Goal: Task Accomplishment & Management: Complete application form

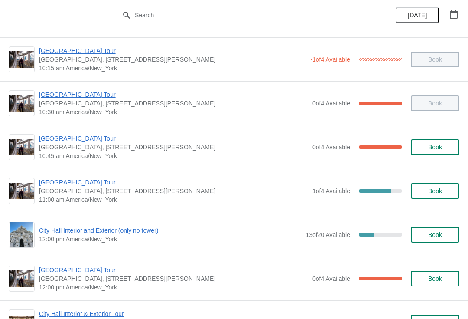
scroll to position [203, 0]
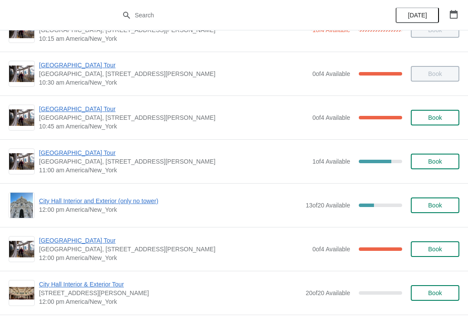
click at [50, 150] on span "[GEOGRAPHIC_DATA] Tour" at bounding box center [173, 152] width 269 height 9
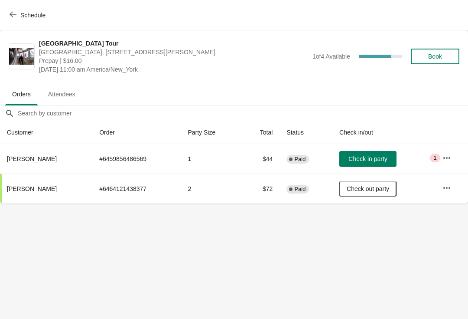
click at [368, 157] on span "Check in party" at bounding box center [368, 158] width 39 height 7
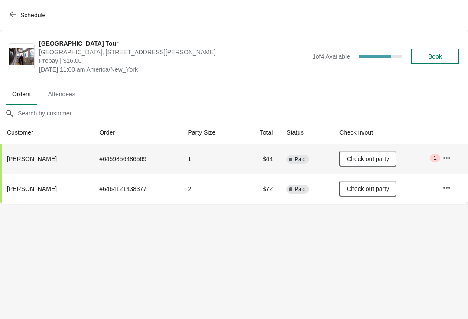
click at [13, 16] on icon "button" at bounding box center [13, 14] width 7 height 7
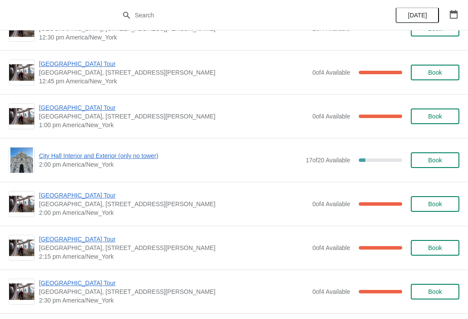
scroll to position [568, 0]
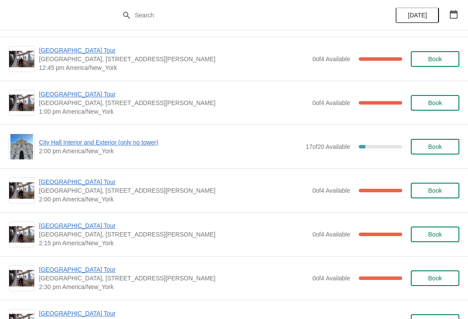
click at [49, 141] on span "City Hall Interior and Exterior (only no tower)" at bounding box center [170, 142] width 262 height 9
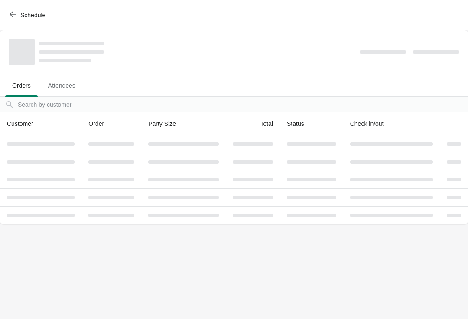
scroll to position [0, 0]
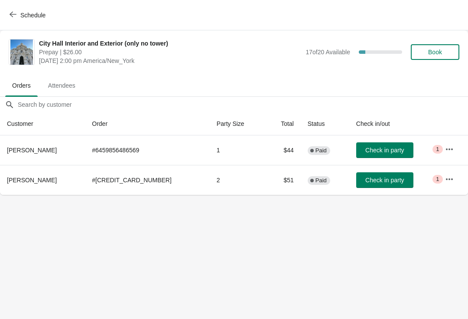
click at [15, 14] on icon "button" at bounding box center [13, 15] width 7 height 6
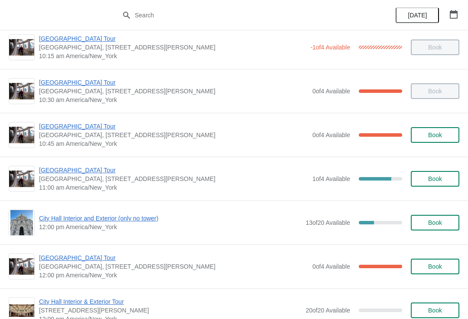
scroll to position [188, 0]
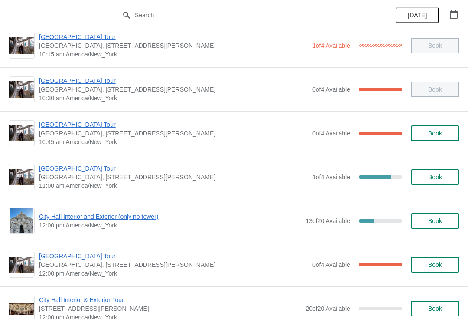
click at [58, 169] on span "[GEOGRAPHIC_DATA] Tour" at bounding box center [173, 168] width 269 height 9
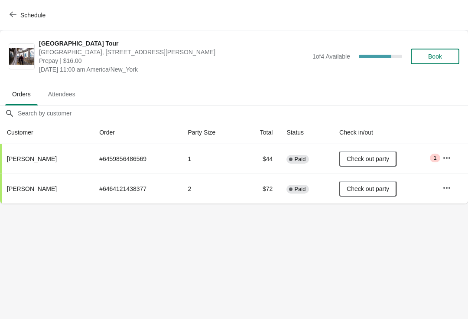
scroll to position [0, 0]
click at [5, 19] on button "Schedule" at bounding box center [28, 15] width 48 height 16
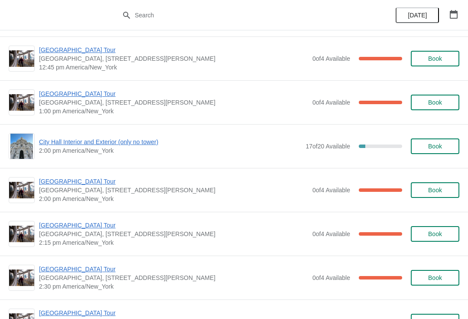
scroll to position [566, 0]
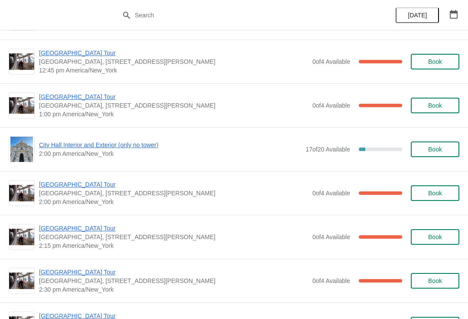
click at [46, 146] on span "City Hall Interior and Exterior (only no tower)" at bounding box center [170, 144] width 262 height 9
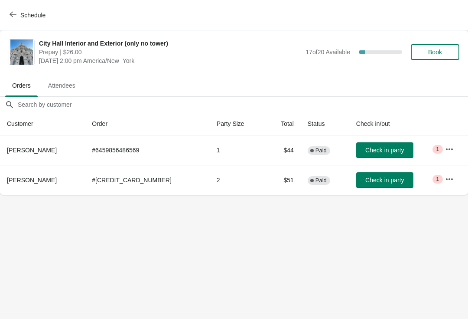
scroll to position [0, 0]
click at [451, 147] on icon "button" at bounding box center [449, 149] width 9 height 9
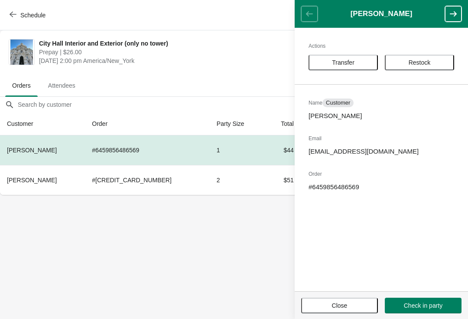
click at [346, 60] on span "Transfer" at bounding box center [343, 62] width 23 height 7
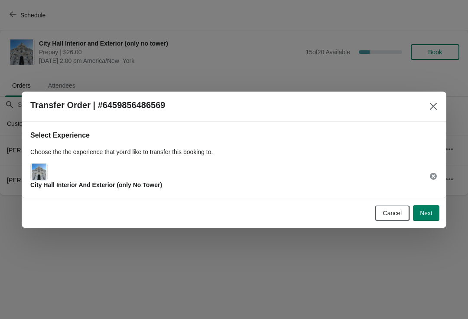
click at [429, 213] on span "Next" at bounding box center [426, 212] width 13 height 7
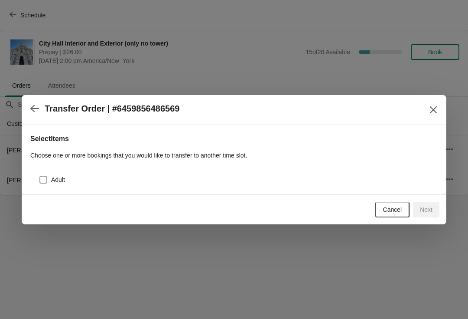
click at [46, 178] on span at bounding box center [43, 180] width 8 height 8
click at [40, 176] on input "Adult" at bounding box center [39, 176] width 0 height 0
checkbox input "true"
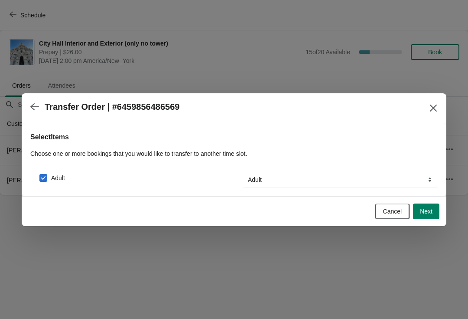
click at [427, 205] on button "Next" at bounding box center [426, 211] width 26 height 16
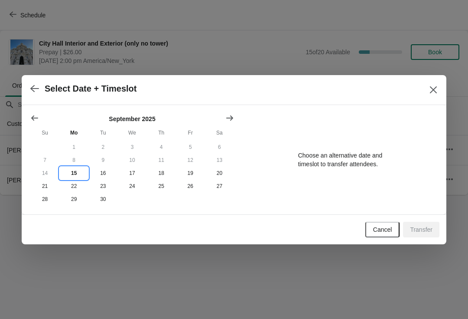
click at [79, 177] on button "15" at bounding box center [73, 172] width 29 height 13
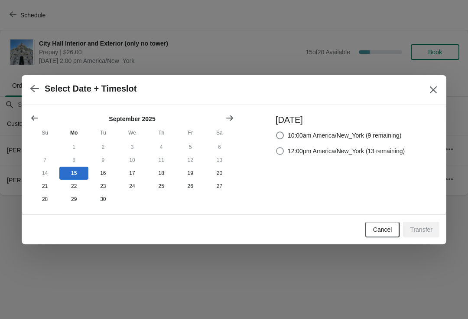
click at [283, 152] on label "12:00pm America/New_York (13 remaining)" at bounding box center [340, 151] width 129 height 12
click at [277, 147] on input "12:00pm America/New_York (13 remaining)" at bounding box center [276, 147] width 0 height 0
radio input "true"
click at [425, 229] on span "Transfer" at bounding box center [421, 229] width 23 height 7
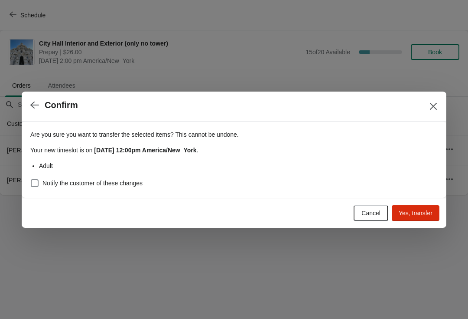
click at [421, 211] on span "Yes, transfer" at bounding box center [416, 212] width 34 height 7
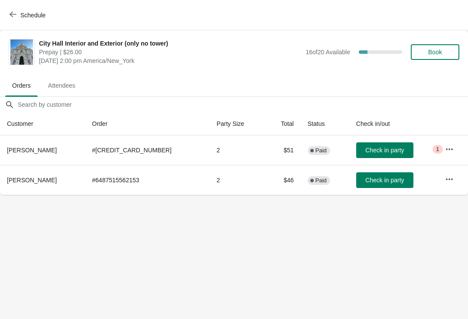
click at [7, 20] on button "Schedule" at bounding box center [28, 15] width 48 height 16
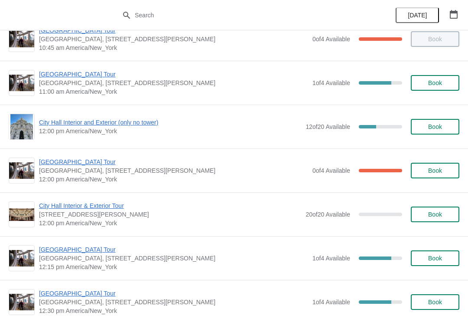
scroll to position [284, 0]
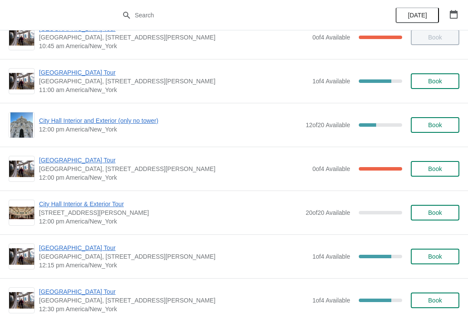
click at [46, 121] on span "City Hall Interior and Exterior (only no tower)" at bounding box center [170, 120] width 262 height 9
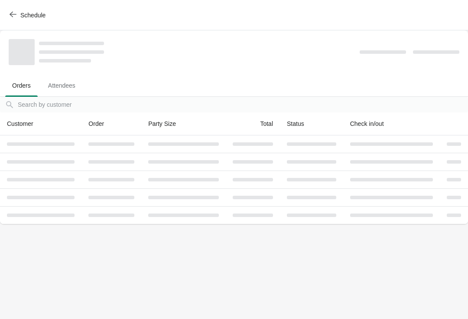
scroll to position [0, 0]
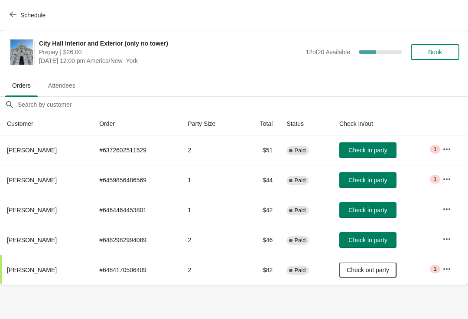
click at [11, 21] on button "Schedule" at bounding box center [28, 15] width 48 height 16
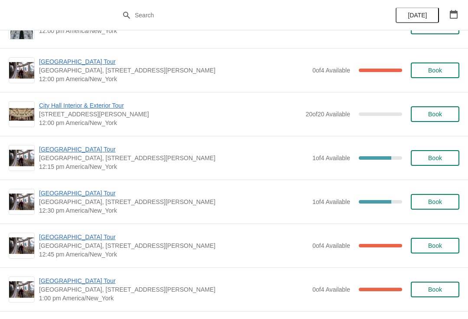
scroll to position [381, 0]
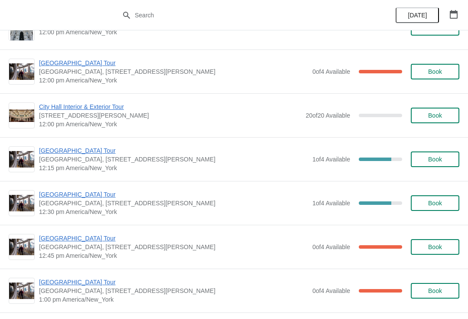
click at [44, 151] on span "[GEOGRAPHIC_DATA] Tour" at bounding box center [173, 150] width 269 height 9
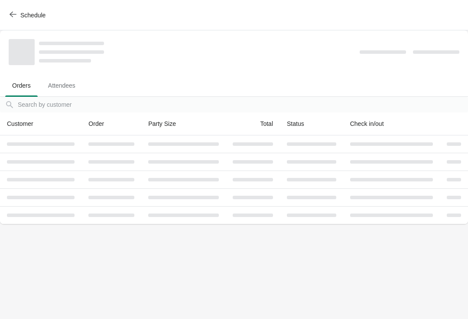
scroll to position [0, 0]
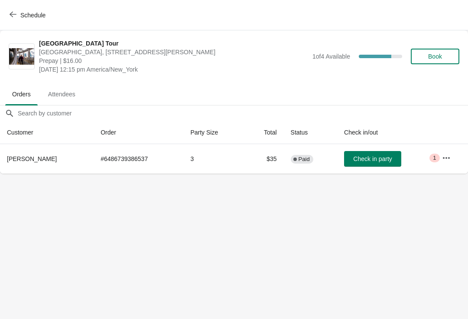
click at [427, 54] on span "Book" at bounding box center [435, 56] width 33 height 7
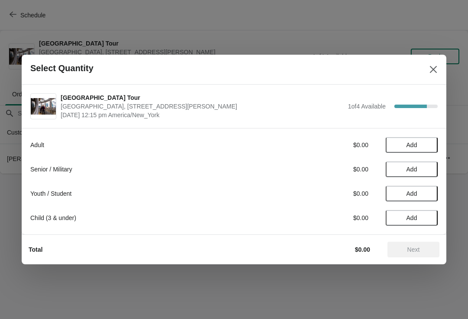
click at [404, 145] on span "Add" at bounding box center [412, 144] width 36 height 7
click at [402, 248] on span "Next" at bounding box center [413, 249] width 38 height 7
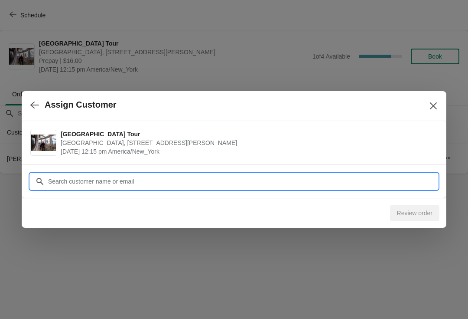
click at [53, 177] on input "Customer" at bounding box center [243, 181] width 390 height 16
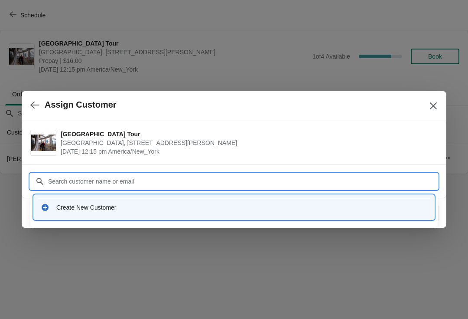
click at [66, 211] on div "Create New Customer" at bounding box center [241, 207] width 371 height 9
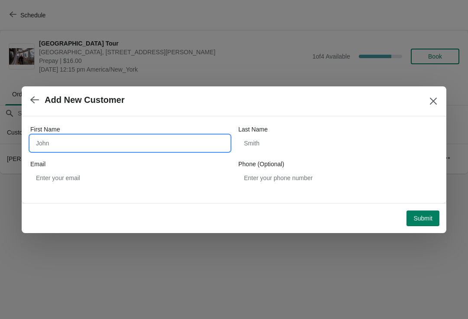
click at [55, 137] on input "First Name" at bounding box center [129, 143] width 199 height 16
type input "[PERSON_NAME]"
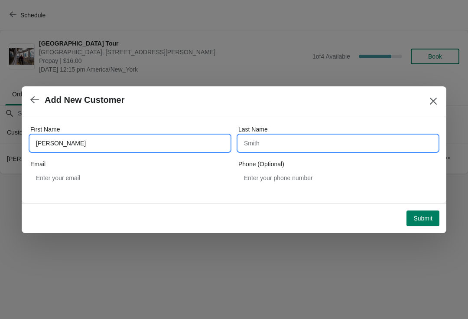
click at [305, 149] on input "Last Name" at bounding box center [337, 143] width 199 height 16
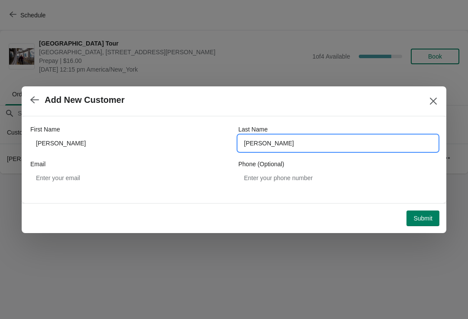
type input "[PERSON_NAME]"
click at [426, 215] on span "Submit" at bounding box center [423, 218] width 19 height 7
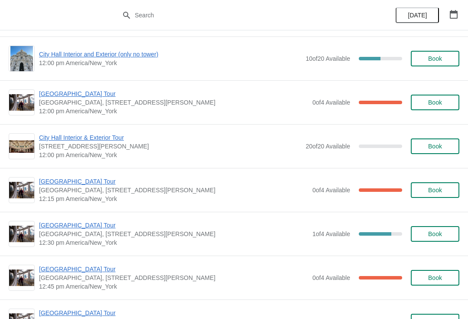
scroll to position [357, 0]
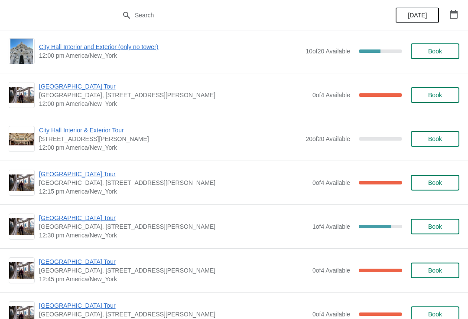
click at [80, 177] on span "[GEOGRAPHIC_DATA] Tour" at bounding box center [173, 173] width 269 height 9
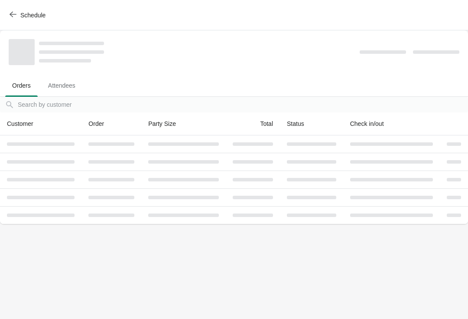
scroll to position [0, 0]
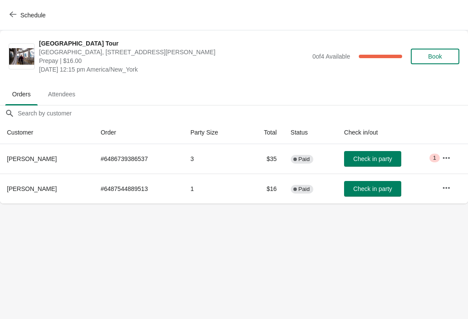
click at [363, 192] on span "Check in party" at bounding box center [372, 188] width 39 height 7
